Goal: Transaction & Acquisition: Purchase product/service

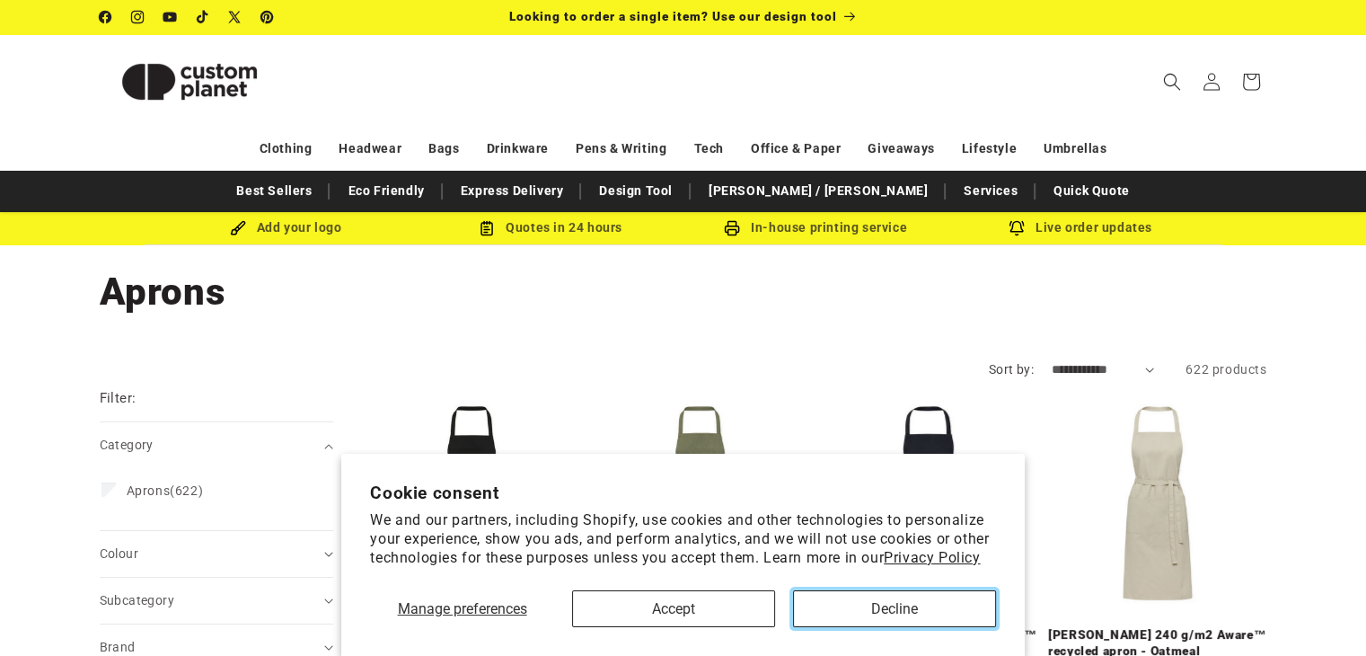
click at [900, 612] on button "Decline" at bounding box center [894, 608] width 203 height 37
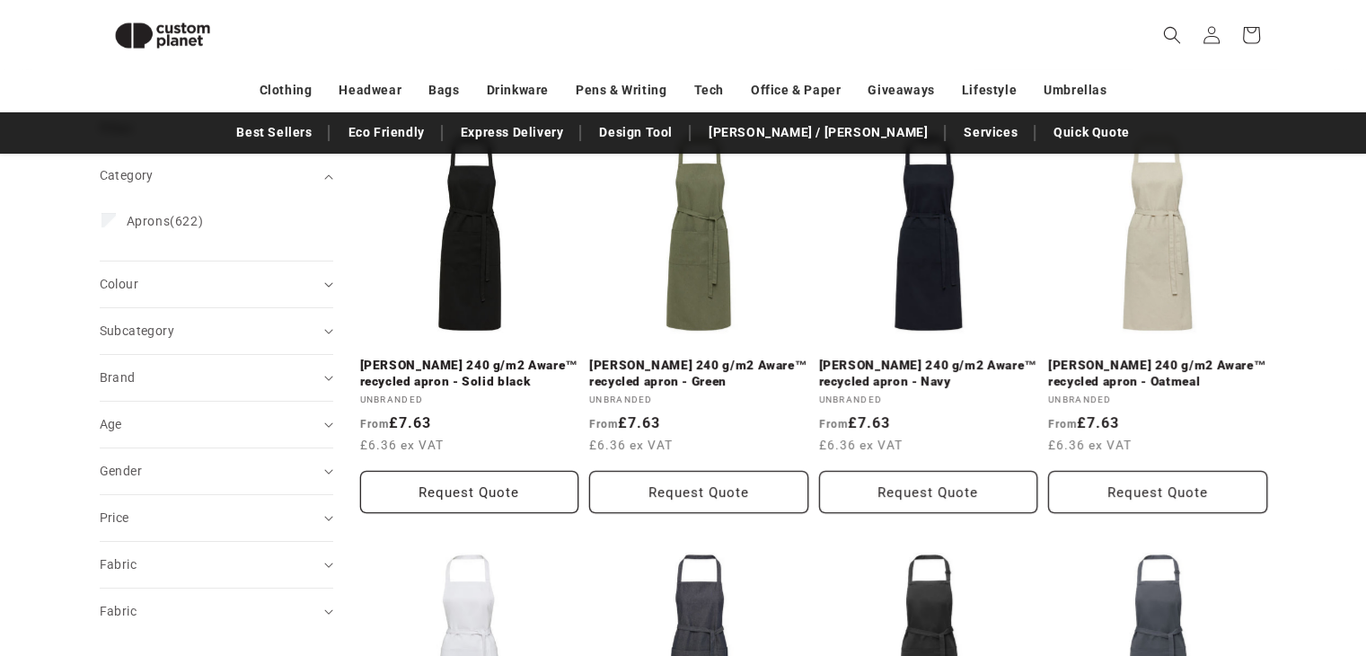
scroll to position [244, 0]
click at [323, 418] on summary "Age (0)" at bounding box center [216, 425] width 233 height 46
click at [144, 511] on label "Kids (29) Kids (29 products)" at bounding box center [210, 505] width 219 height 34
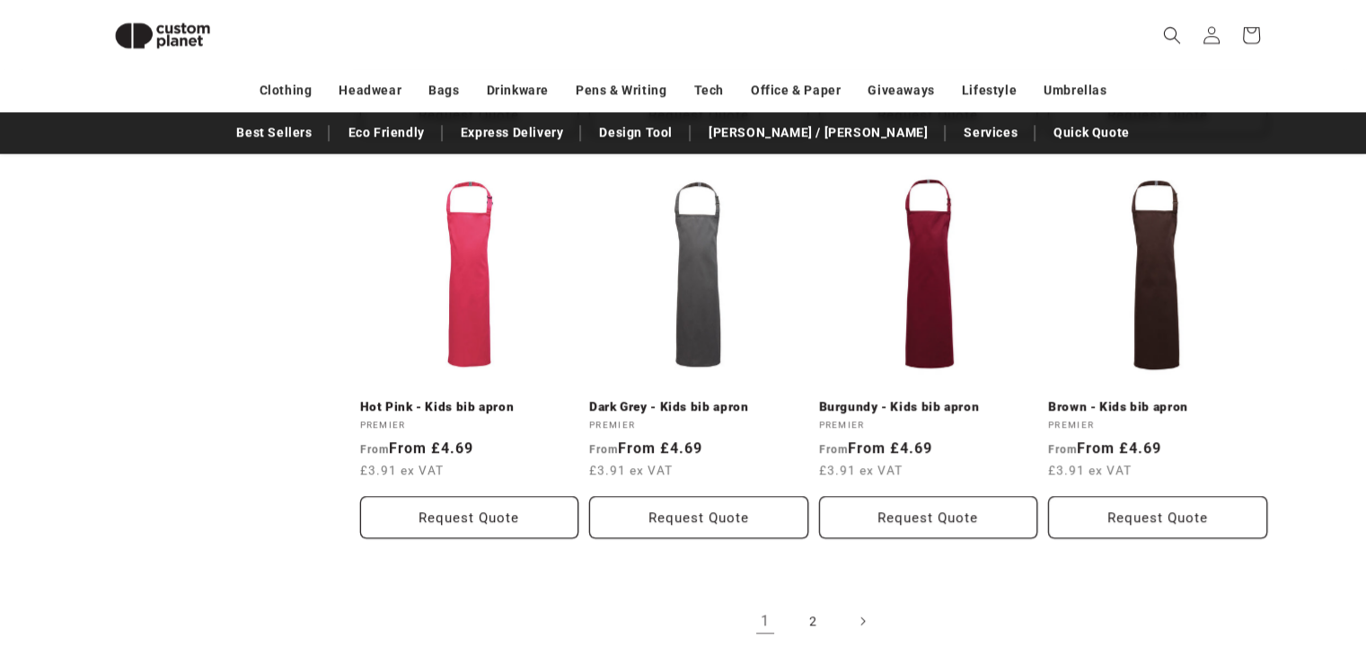
scroll to position [1771, 0]
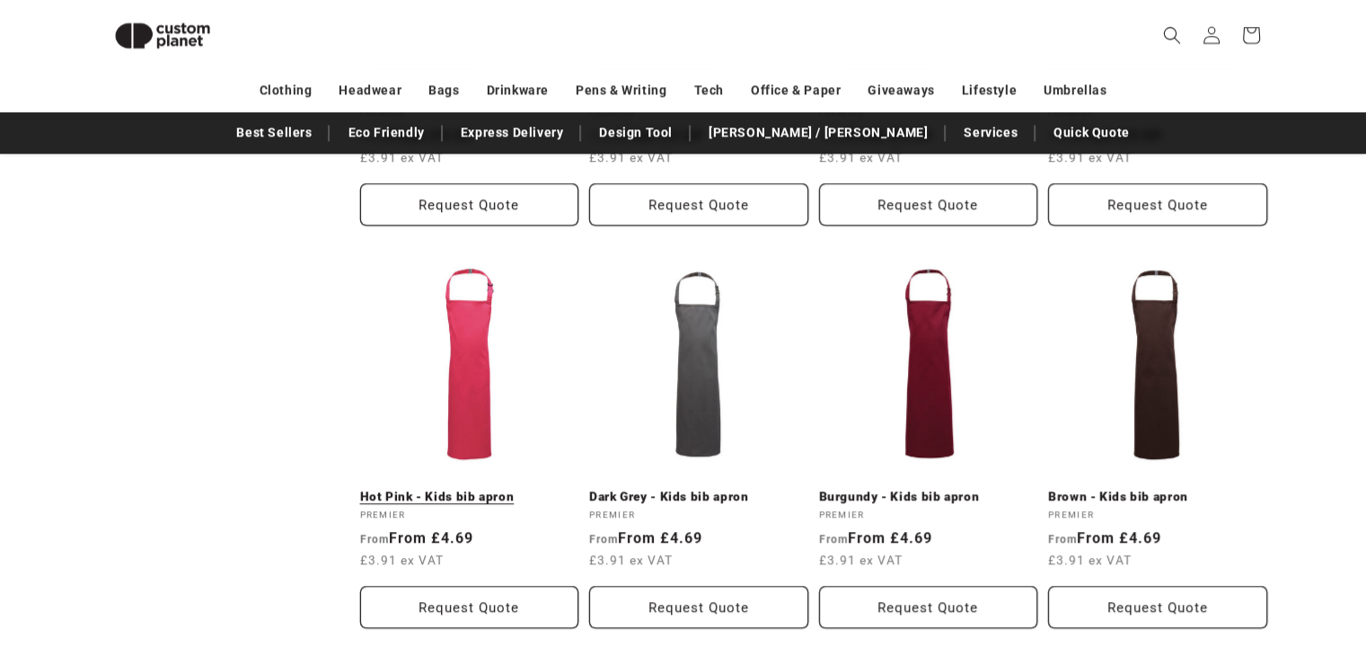
click at [460, 489] on link "Hot Pink - Kids bib apron" at bounding box center [469, 497] width 219 height 16
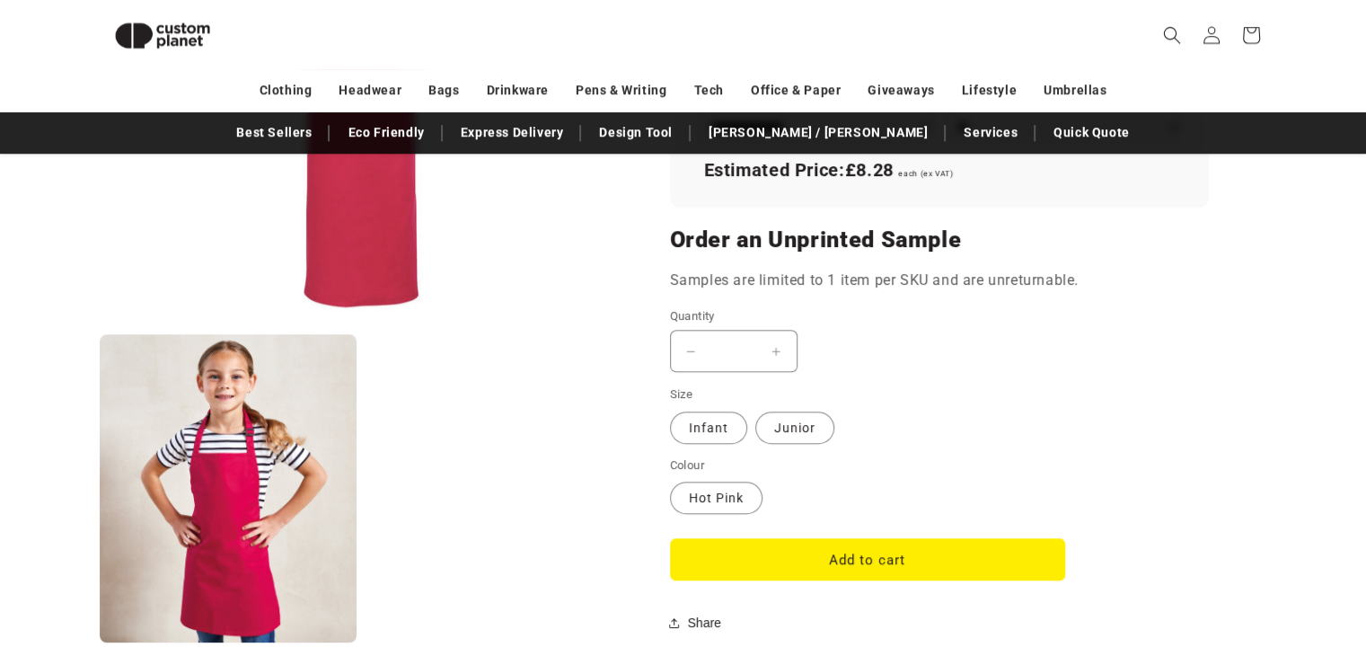
scroll to position [1322, 0]
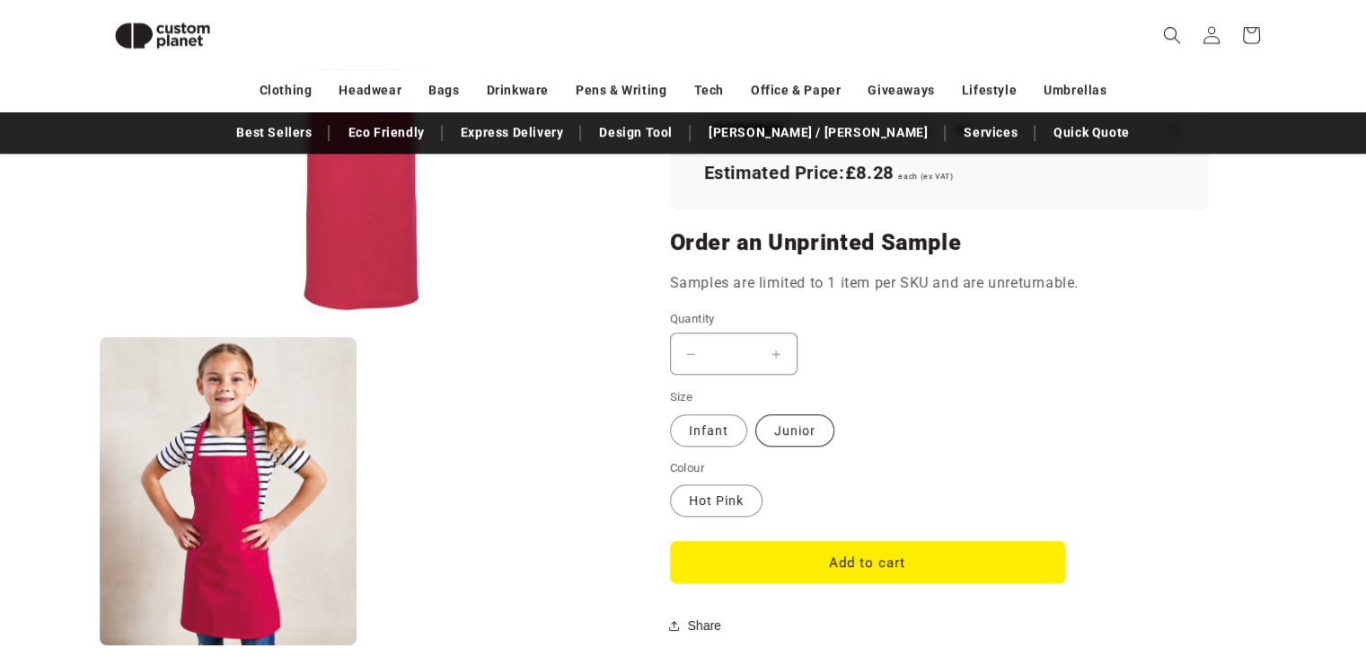
click at [787, 425] on label "Junior Variant sold out or unavailable" at bounding box center [794, 430] width 79 height 32
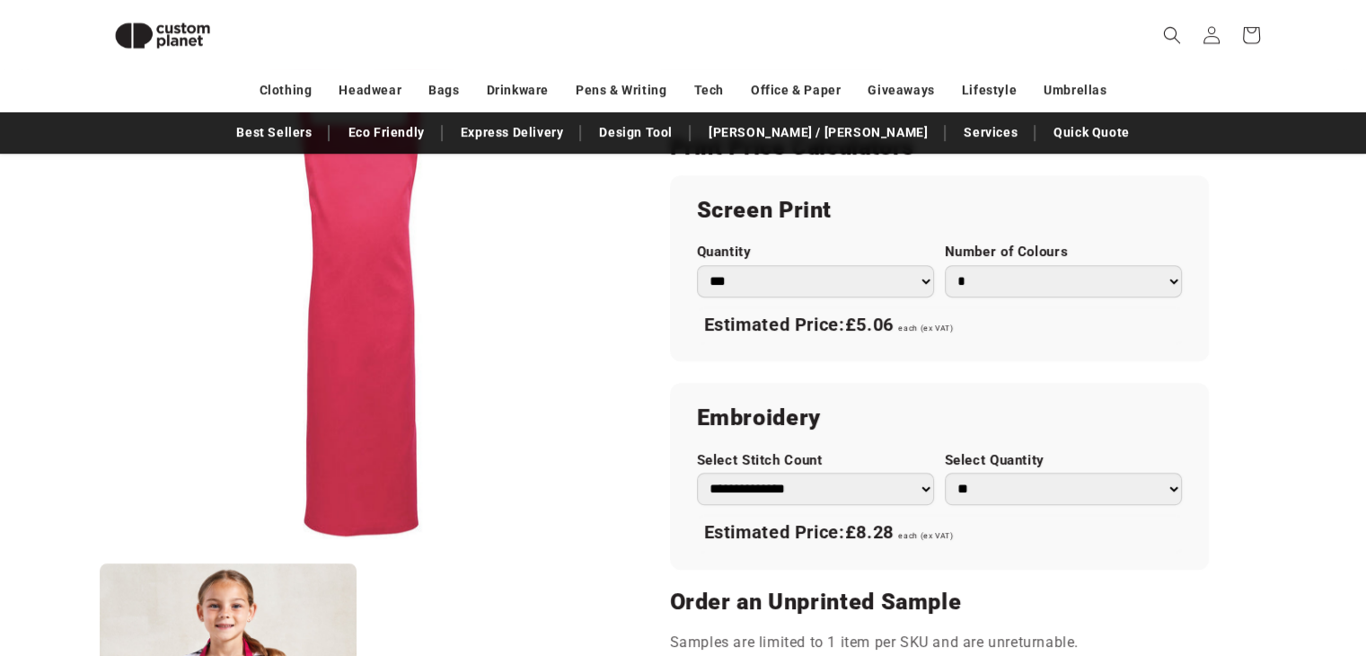
scroll to position [1052, 0]
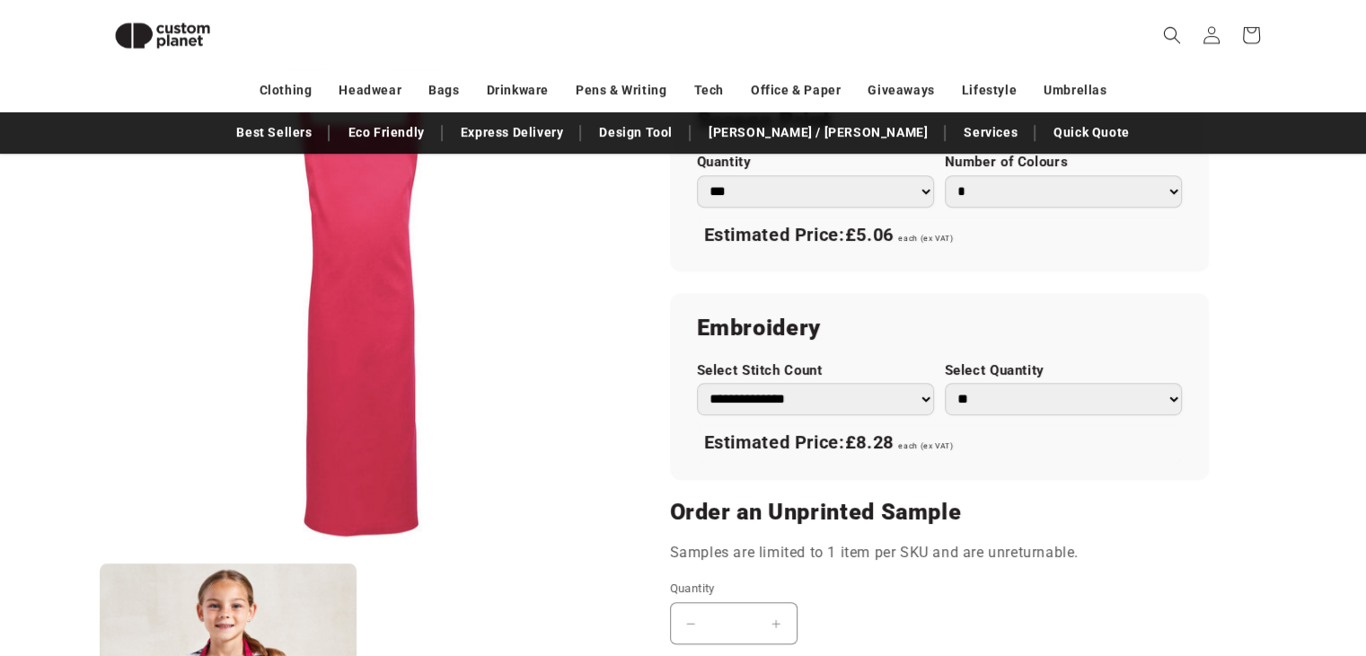
click at [926, 397] on select "**********" at bounding box center [815, 399] width 237 height 32
click at [1158, 400] on select "** ** *** *** *** **** **** ****" at bounding box center [1063, 399] width 237 height 32
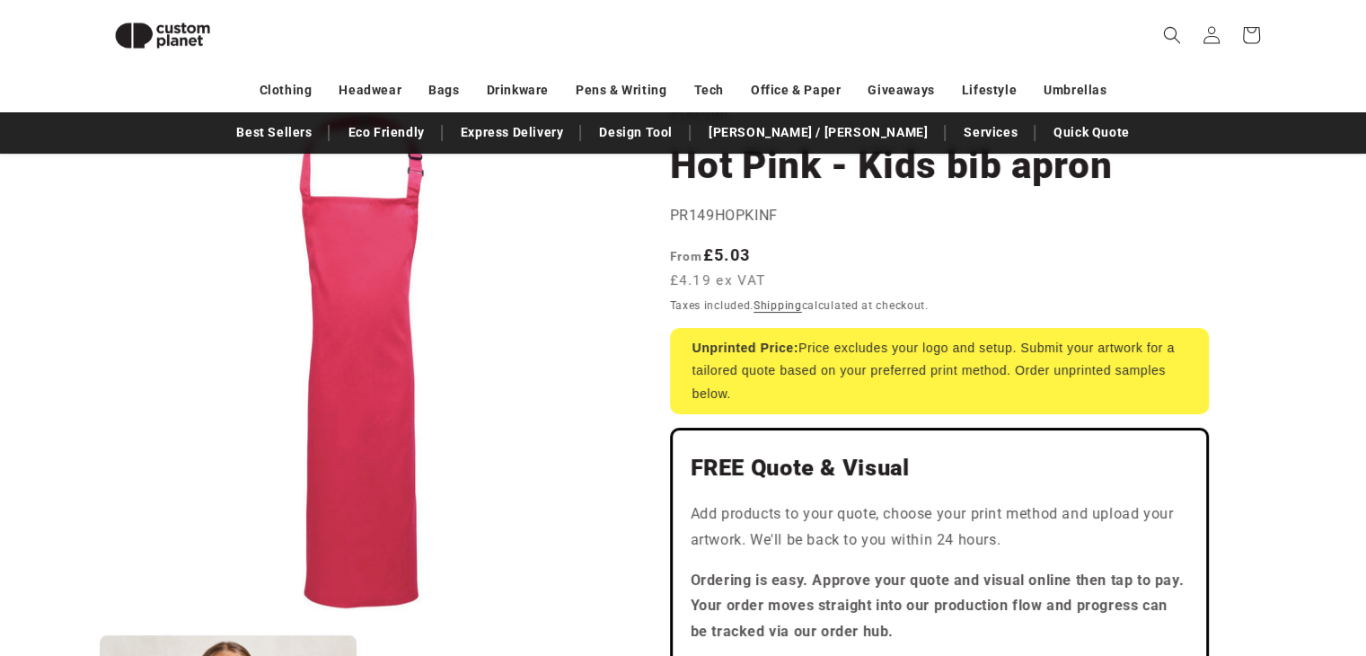
scroll to position [0, 0]
